Goal: Transaction & Acquisition: Register for event/course

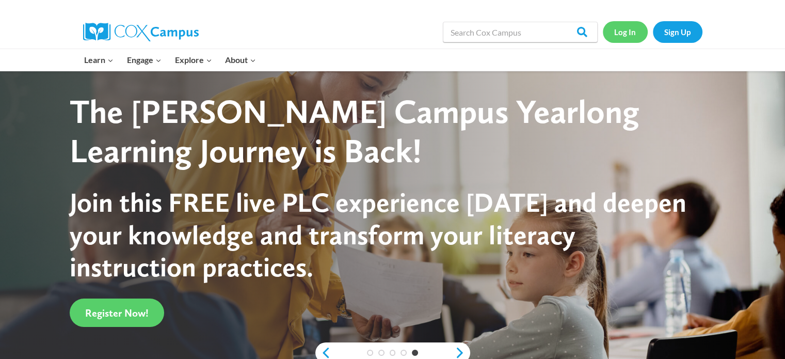
click at [626, 33] on link "Log In" at bounding box center [625, 31] width 45 height 21
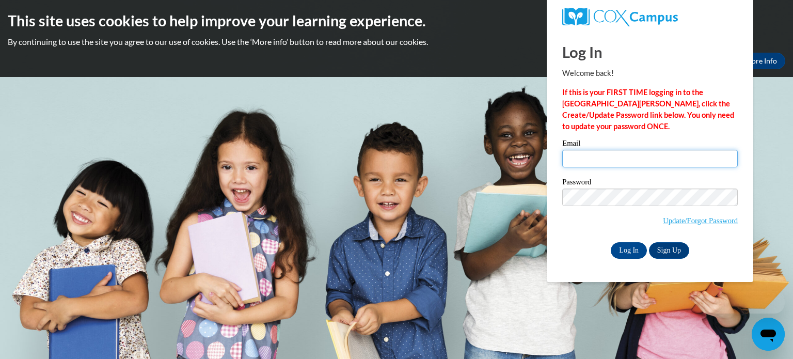
click at [598, 159] on input "Email" at bounding box center [650, 159] width 176 height 18
type input "mtiegs@kusd.edu"
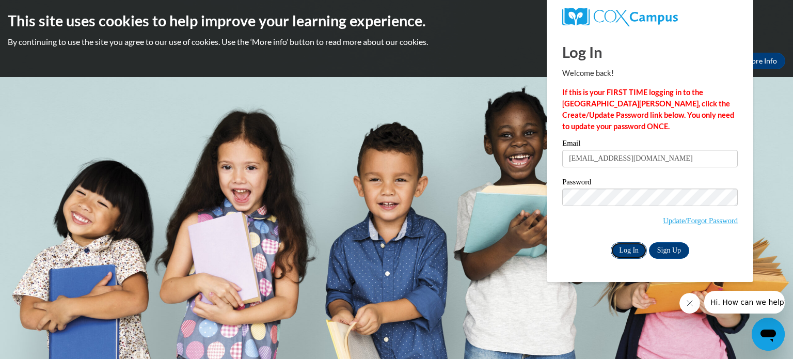
click at [629, 252] on input "Log In" at bounding box center [629, 250] width 36 height 17
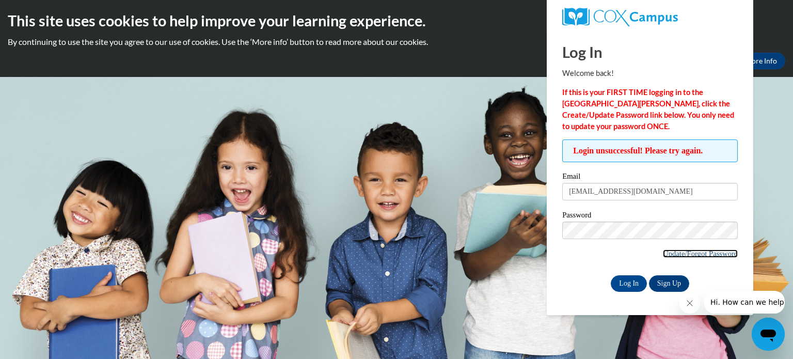
click at [689, 250] on link "Update/Forgot Password" at bounding box center [700, 253] width 75 height 8
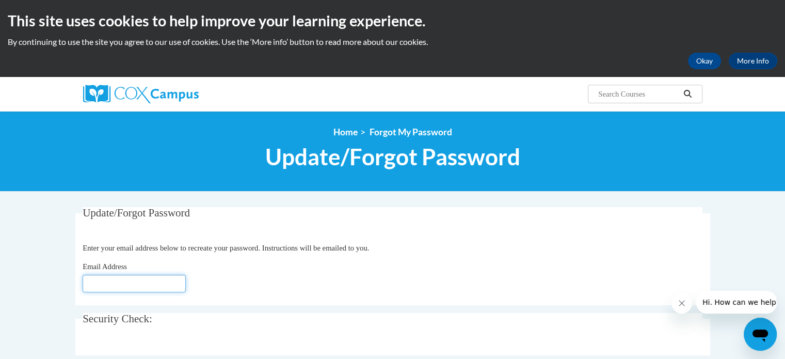
click at [162, 277] on input "Email Address" at bounding box center [134, 284] width 103 height 18
type input "mtiegs@kusd.edu"
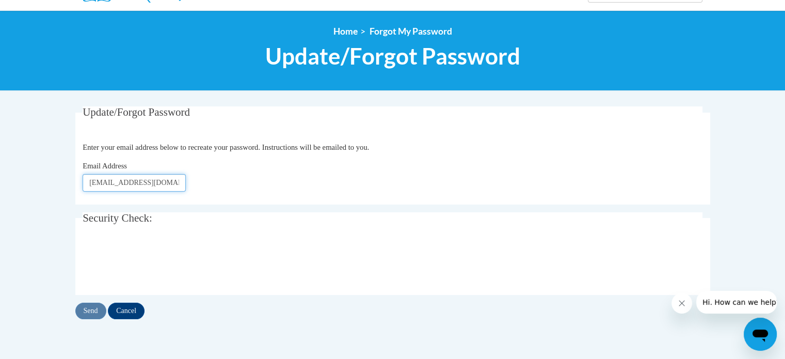
scroll to position [103, 0]
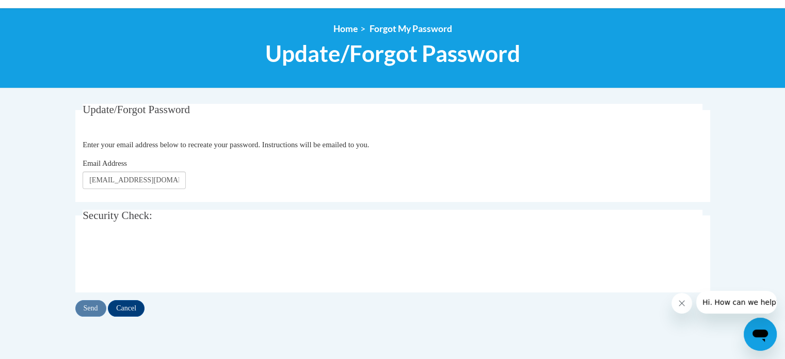
click at [89, 308] on div "Send Cancel" at bounding box center [392, 308] width 635 height 17
click at [89, 309] on input "Send" at bounding box center [90, 308] width 31 height 17
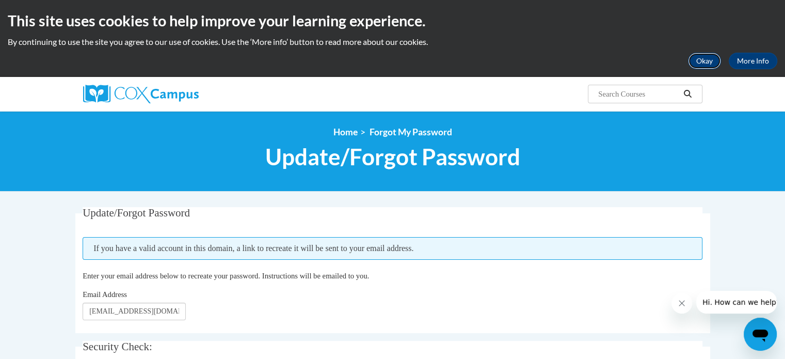
click at [707, 64] on button "Okay" at bounding box center [704, 61] width 33 height 17
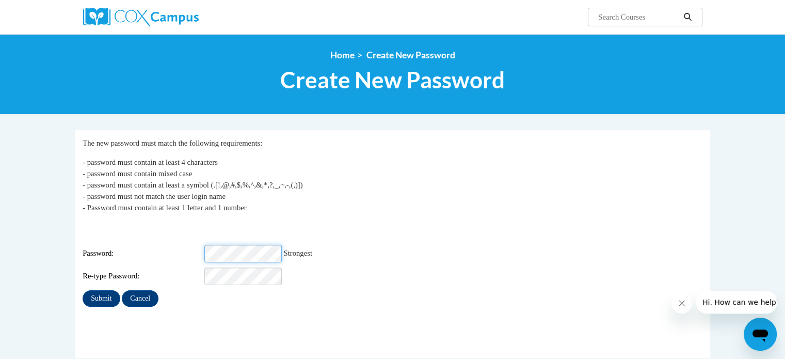
click at [83, 290] on input "Submit" at bounding box center [101, 298] width 37 height 17
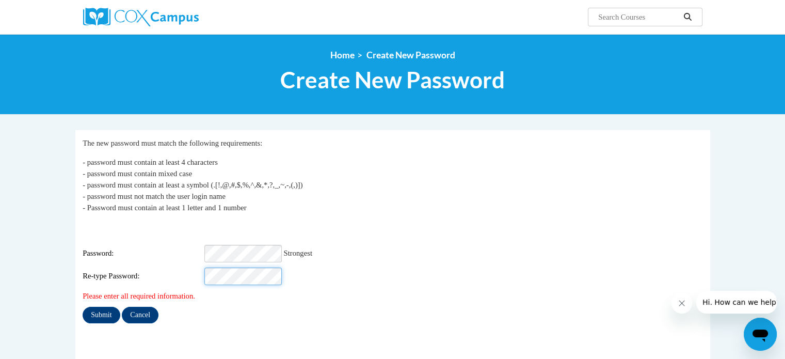
click at [83, 307] on input "Submit" at bounding box center [101, 315] width 37 height 17
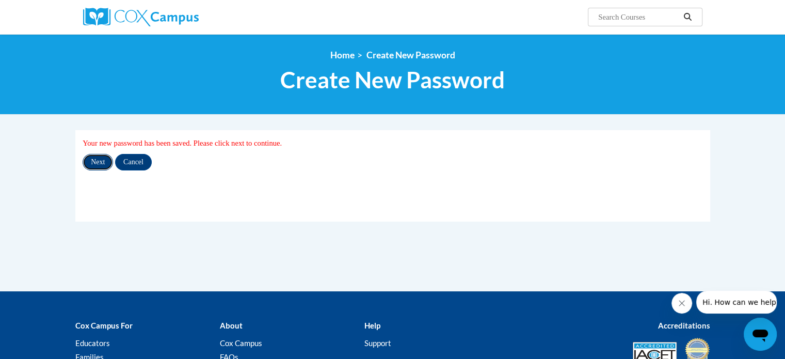
click at [104, 158] on input "Next" at bounding box center [98, 162] width 30 height 17
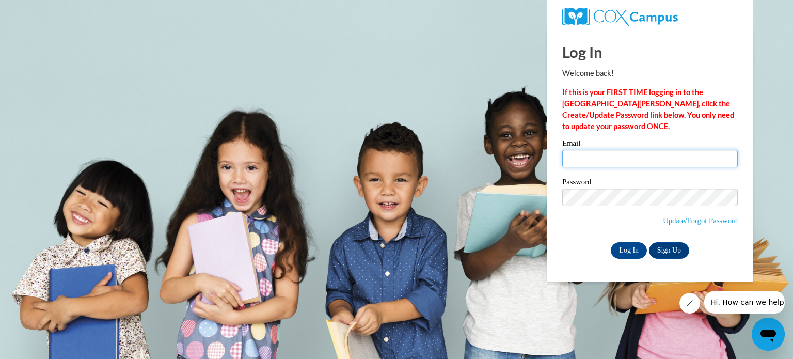
click at [638, 151] on input "Email" at bounding box center [650, 159] width 176 height 18
type input "mtiegs@kusd.edu"
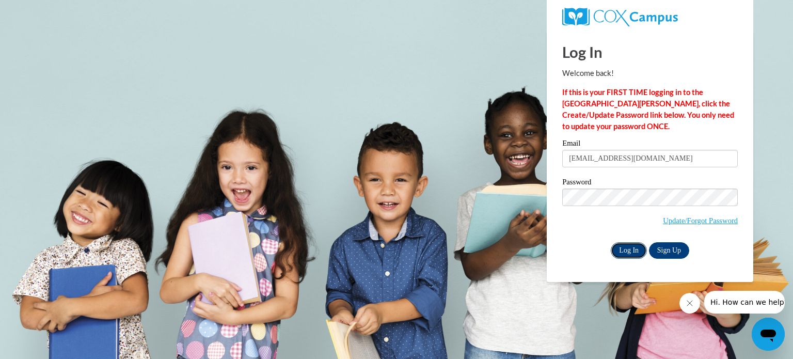
click at [631, 253] on input "Log In" at bounding box center [629, 250] width 36 height 17
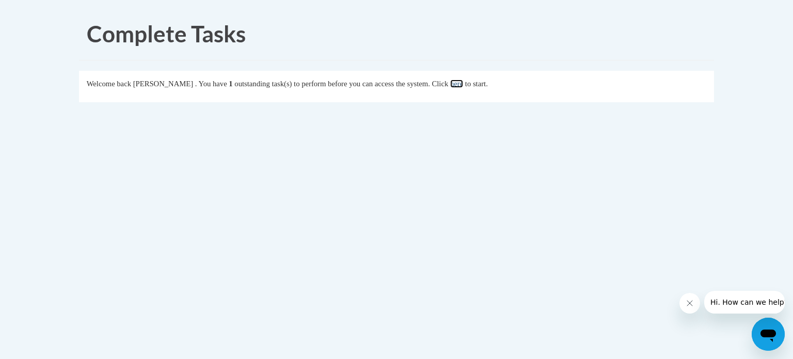
click at [463, 81] on link "here" at bounding box center [456, 84] width 13 height 8
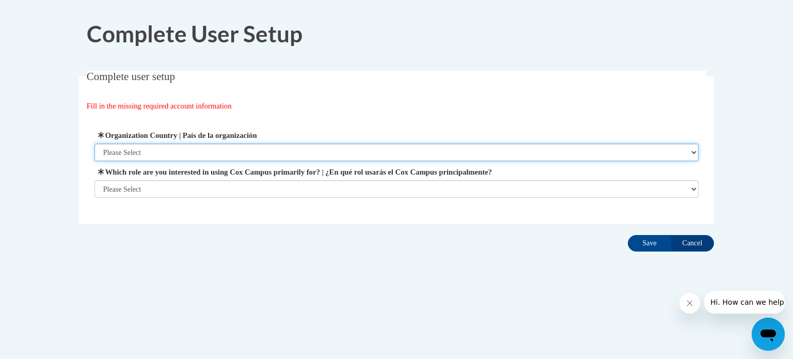
click at [342, 146] on select "Please Select United States | Estados Unidos Outside of the United States | Fue…" at bounding box center [396, 153] width 605 height 18
select select "ad49bcad-a171-4b2e-b99c-48b446064914"
click at [94, 144] on select "Please Select United States | Estados Unidos Outside of the United States | Fue…" at bounding box center [396, 153] width 605 height 18
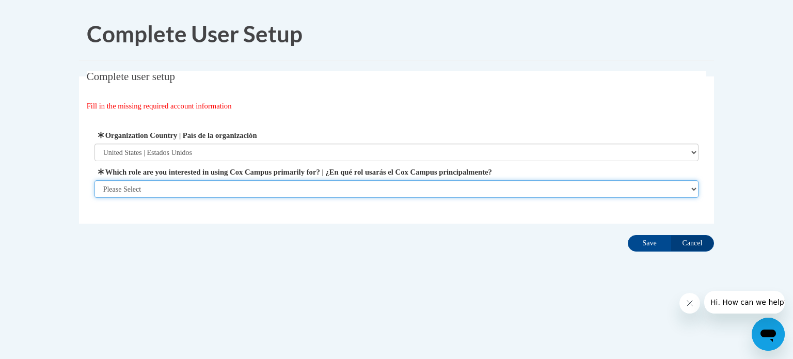
click at [277, 183] on select "Please Select College/University | Colegio/Universidad Community/Nonprofit Part…" at bounding box center [396, 189] width 605 height 18
select select "fbf2d438-af2f-41f8-98f1-81c410e29de3"
click at [94, 198] on select "Please Select College/University | Colegio/Universidad Community/Nonprofit Part…" at bounding box center [396, 189] width 605 height 18
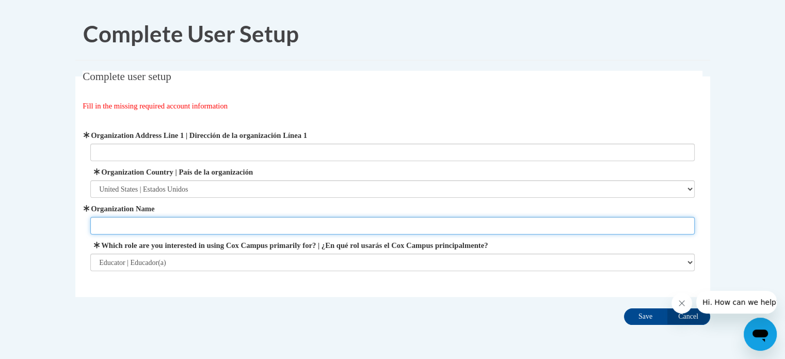
click at [246, 220] on input "Organization Name" at bounding box center [392, 226] width 605 height 18
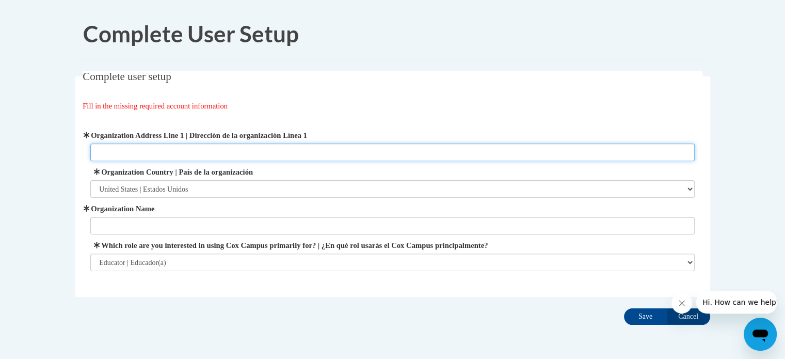
click at [246, 155] on input "Organization Address Line 1 | Dirección de la organización Línea 1" at bounding box center [392, 153] width 605 height 18
type input "3600 52nd Street"
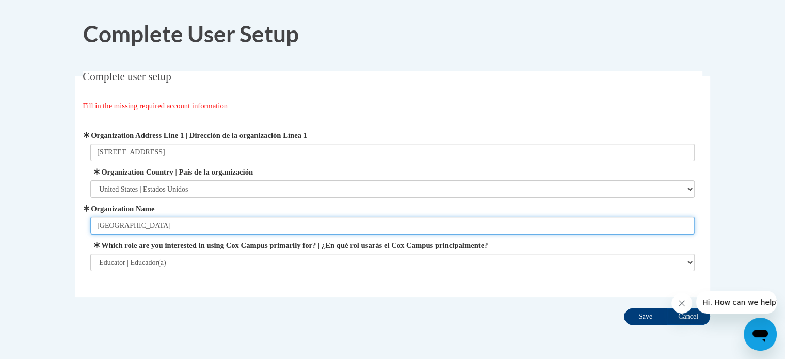
type input "Kenosha Unified School District"
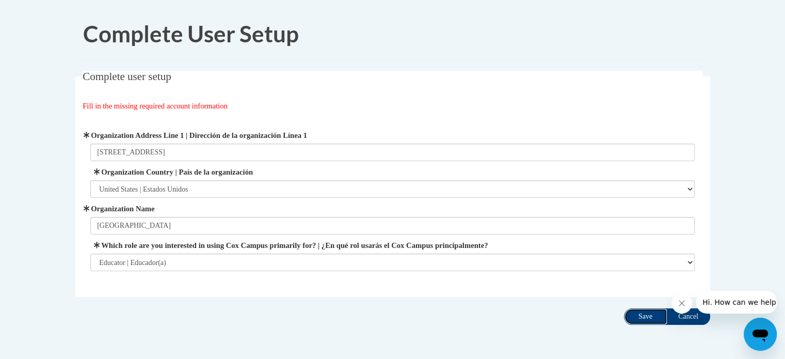
click at [644, 317] on input "Save" at bounding box center [645, 316] width 43 height 17
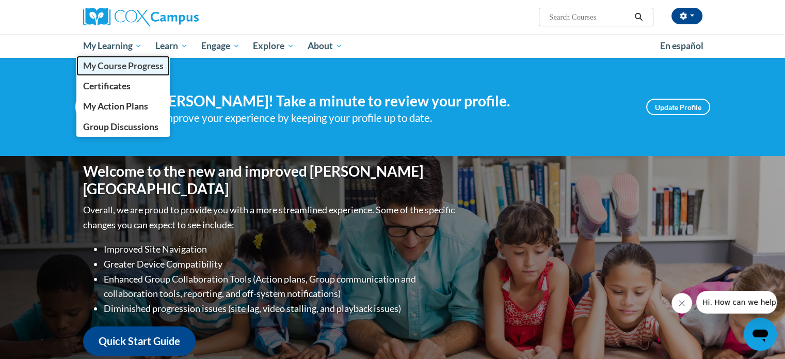
click at [109, 62] on span "My Course Progress" at bounding box center [123, 65] width 81 height 11
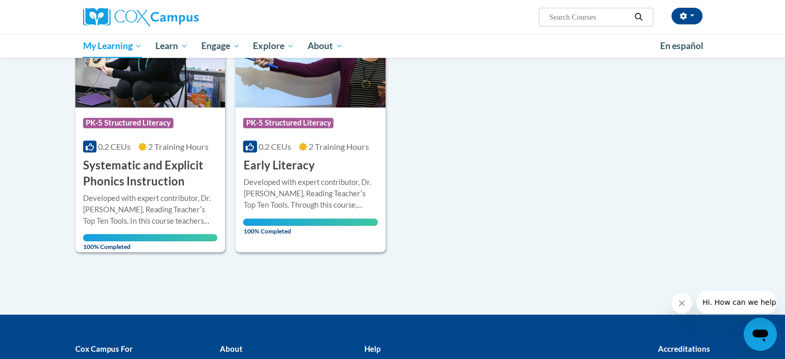
scroll to position [473, 0]
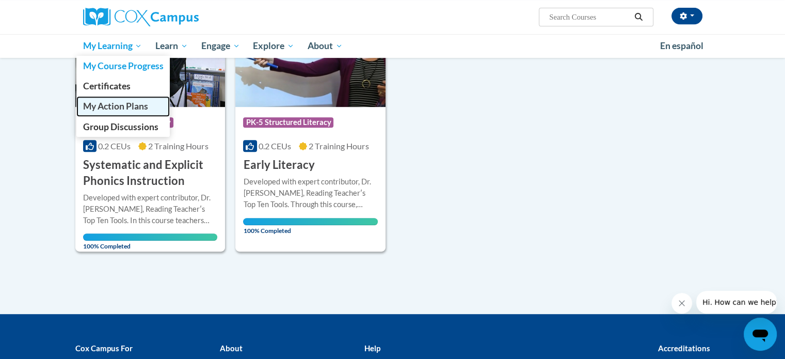
click at [108, 107] on span "My Action Plans" at bounding box center [115, 106] width 65 height 11
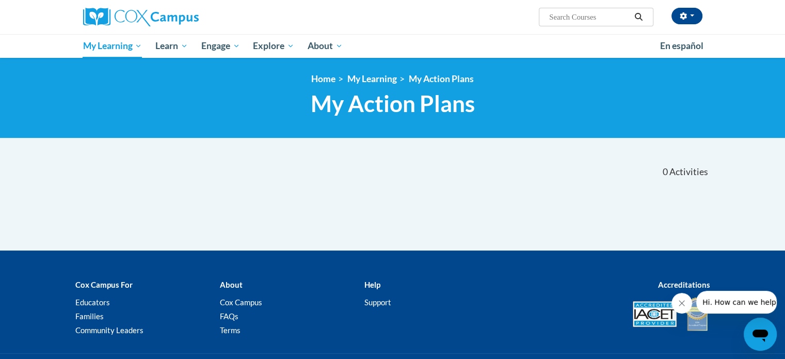
click at [571, 19] on input "Search..." at bounding box center [589, 17] width 83 height 12
type input "Comprehension"
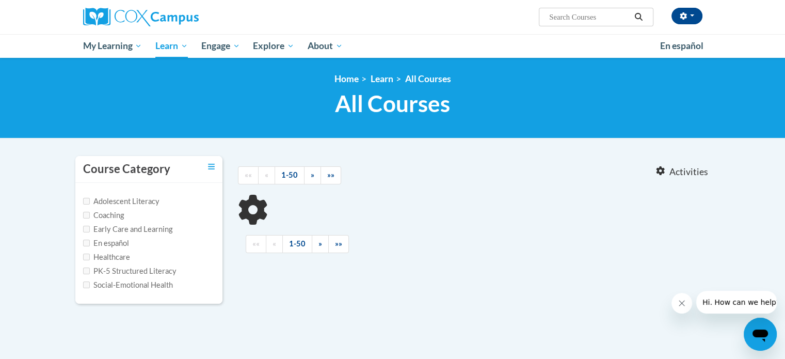
type input "Comprehension"
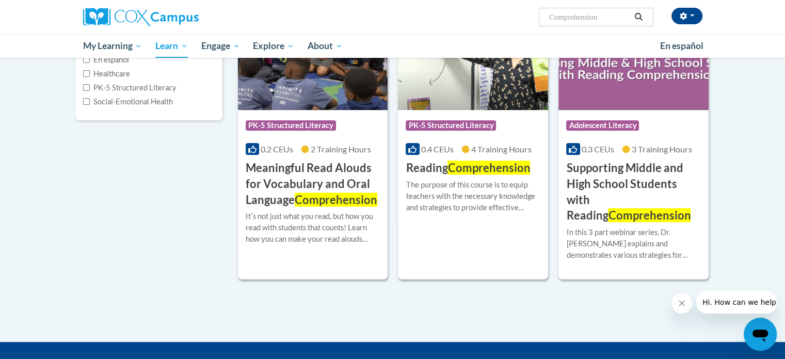
scroll to position [183, 0]
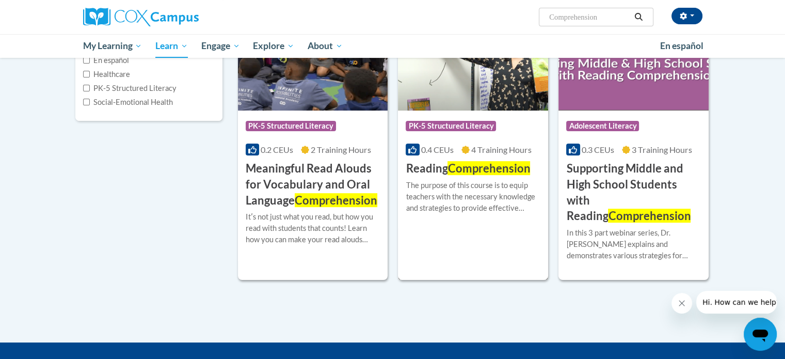
click at [457, 98] on img at bounding box center [473, 57] width 150 height 105
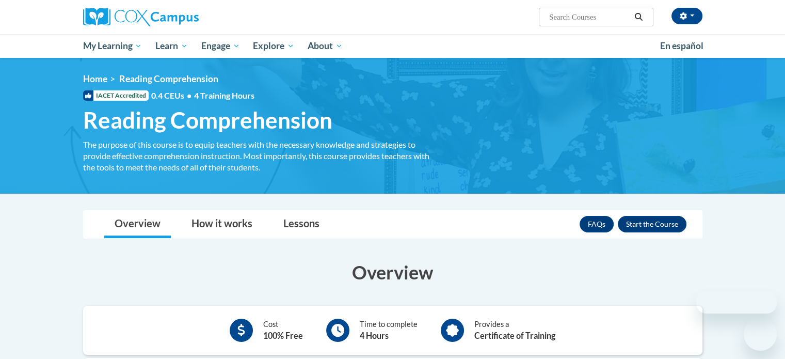
click at [457, 98] on div "<en>Home</en><fr>Accueil</fr><de>Zuhause</de><it>Casa</it><es>Casa</es><pt>Casa…" at bounding box center [393, 125] width 651 height 105
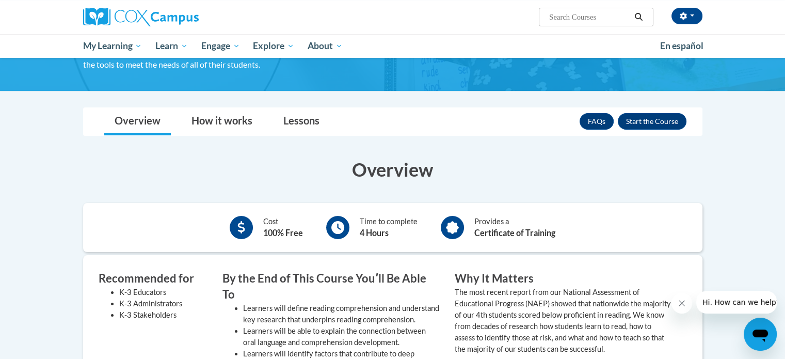
scroll to position [102, 0]
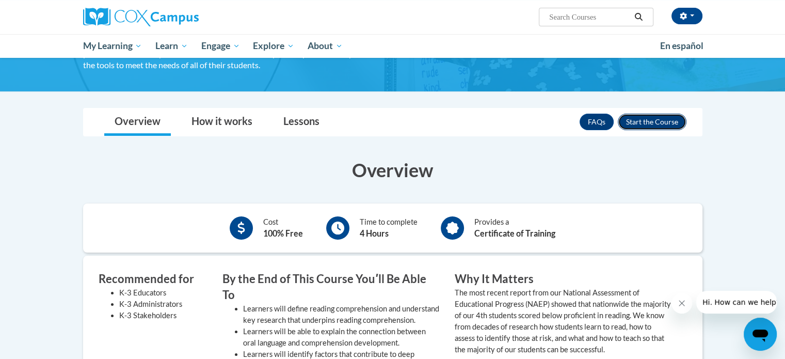
click at [644, 120] on button "Enroll" at bounding box center [652, 122] width 69 height 17
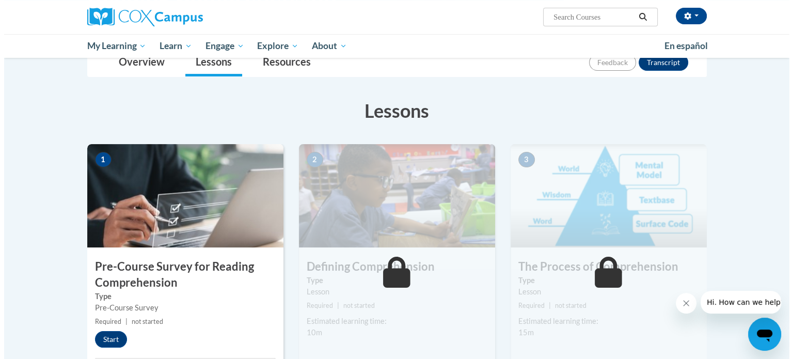
scroll to position [126, 0]
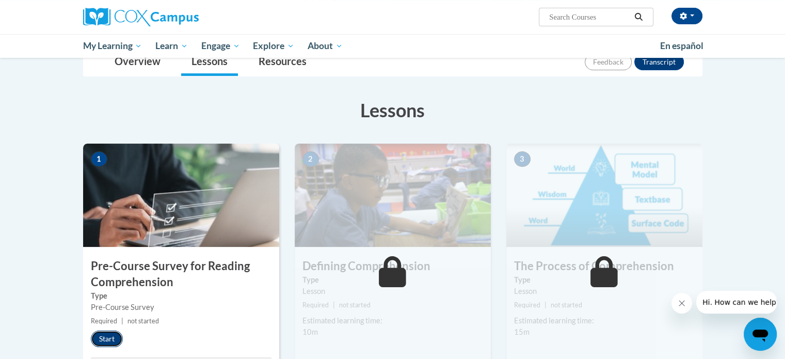
click at [105, 336] on button "Start" at bounding box center [107, 338] width 32 height 17
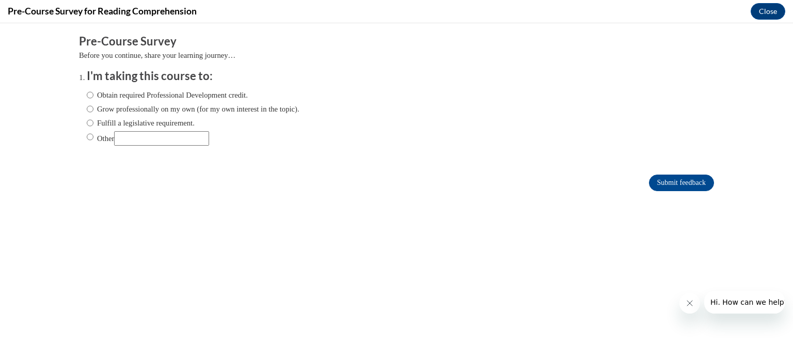
scroll to position [0, 0]
click at [212, 97] on label "Obtain required Professional Development credit." at bounding box center [167, 94] width 161 height 11
click at [93, 97] on input "Obtain required Professional Development credit." at bounding box center [90, 94] width 7 height 11
radio input "true"
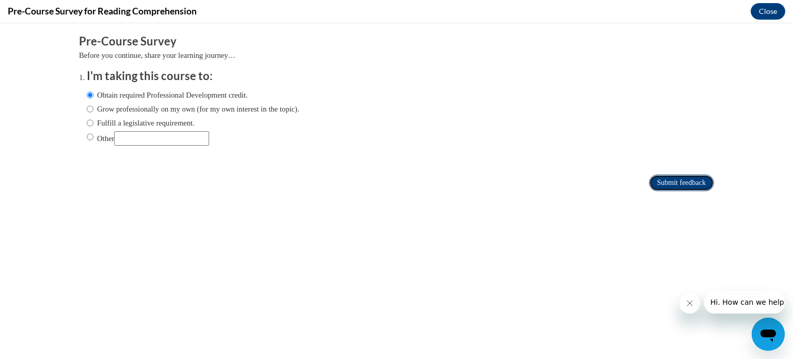
click at [652, 185] on input "Submit feedback" at bounding box center [681, 183] width 65 height 17
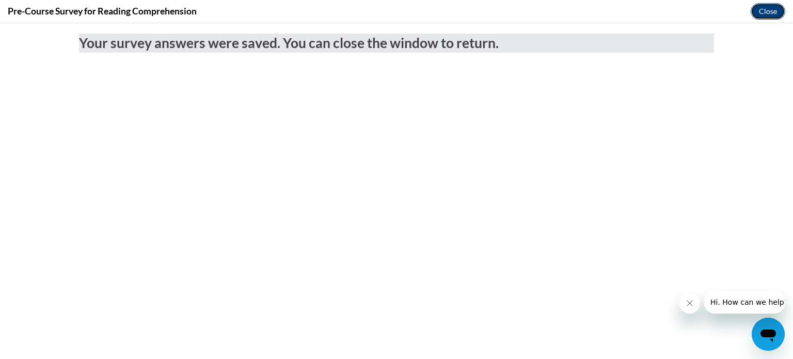
click at [770, 15] on button "Close" at bounding box center [768, 11] width 35 height 17
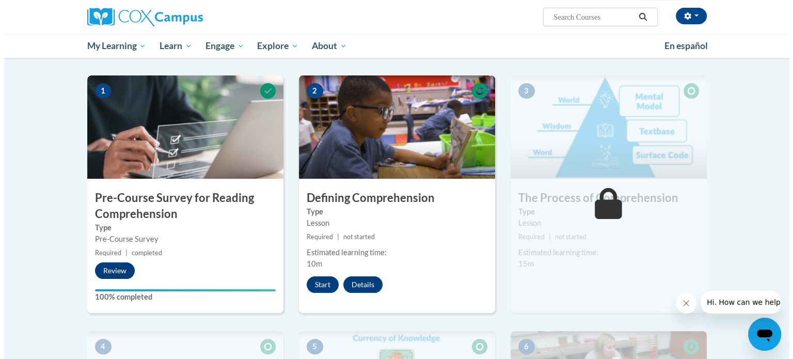
scroll to position [194, 0]
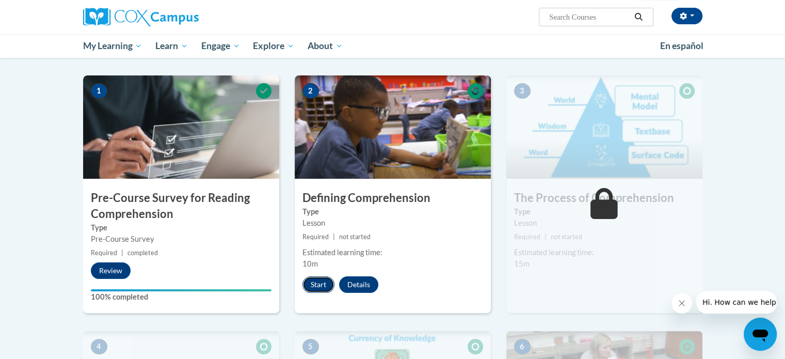
click at [304, 283] on button "Start" at bounding box center [319, 284] width 32 height 17
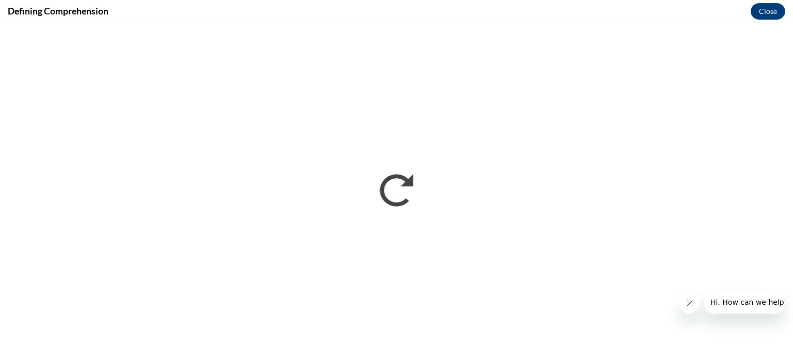
scroll to position [0, 0]
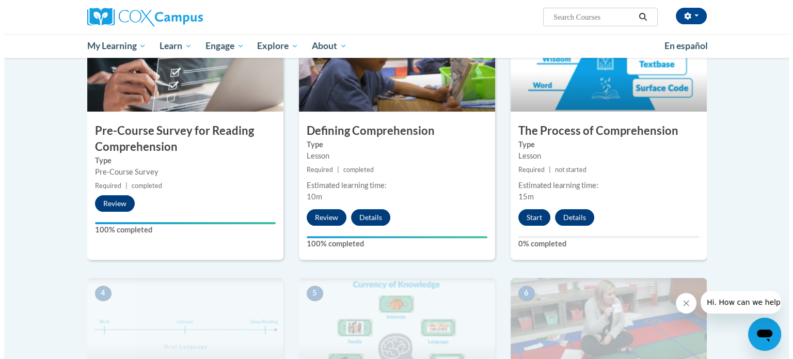
scroll to position [260, 0]
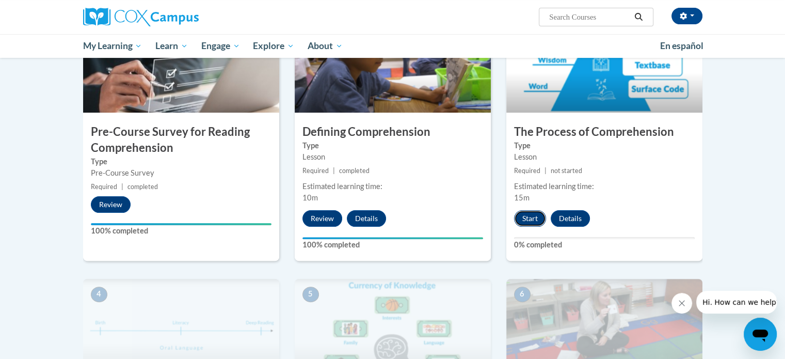
click at [527, 215] on button "Start" at bounding box center [530, 218] width 32 height 17
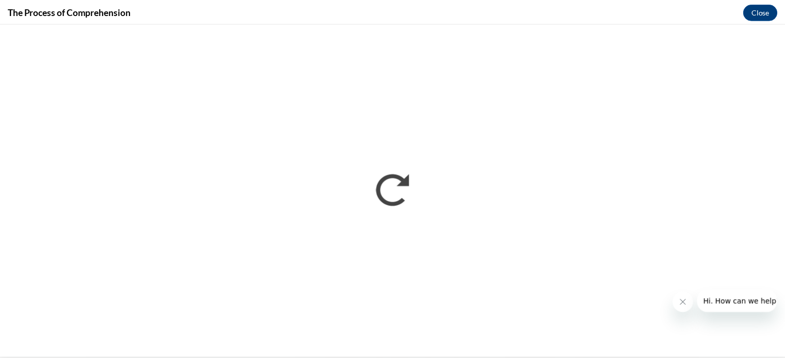
scroll to position [0, 0]
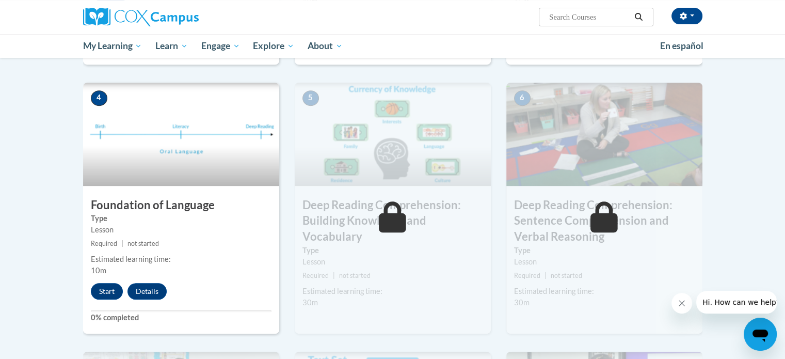
scroll to position [458, 0]
